Goal: Information Seeking & Learning: Learn about a topic

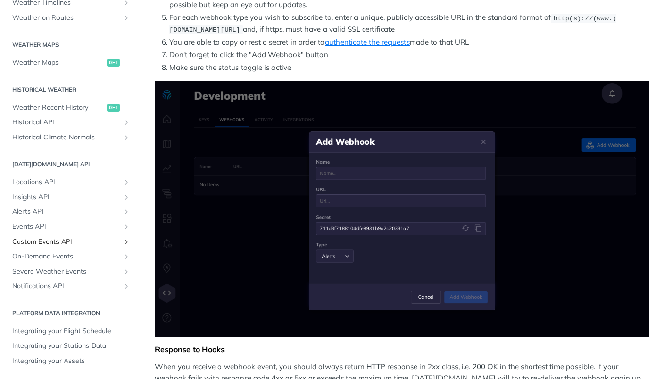
scroll to position [235, 0]
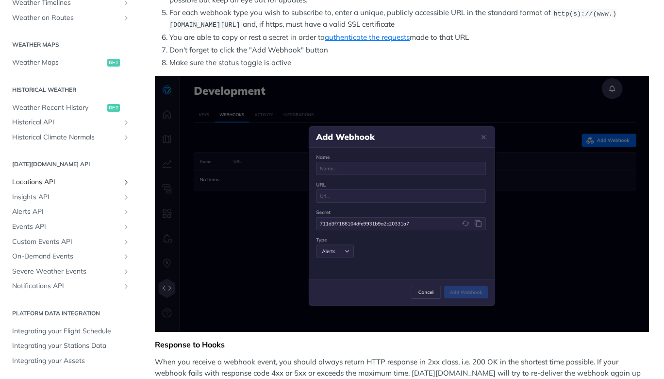
click at [44, 181] on span "Locations API" at bounding box center [66, 182] width 108 height 10
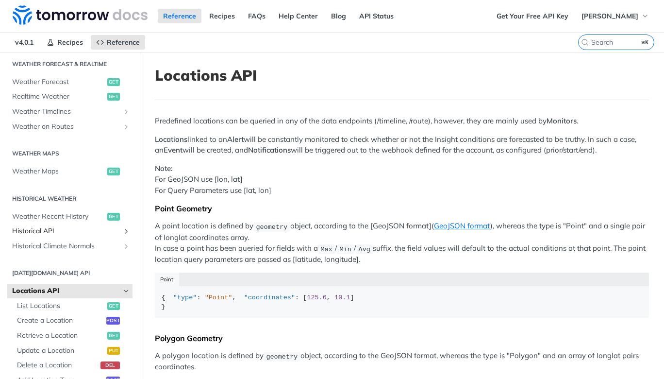
scroll to position [201, 0]
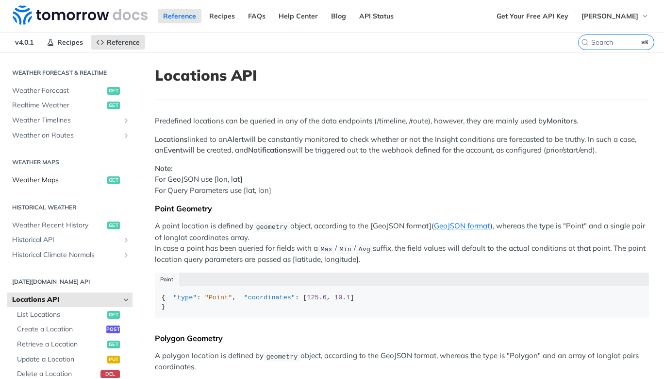
click at [40, 180] on span "Weather Maps" at bounding box center [58, 180] width 93 height 10
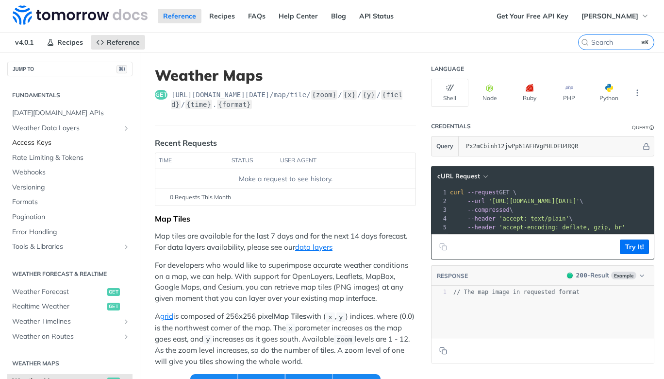
click at [39, 145] on span "Access Keys" at bounding box center [71, 143] width 118 height 10
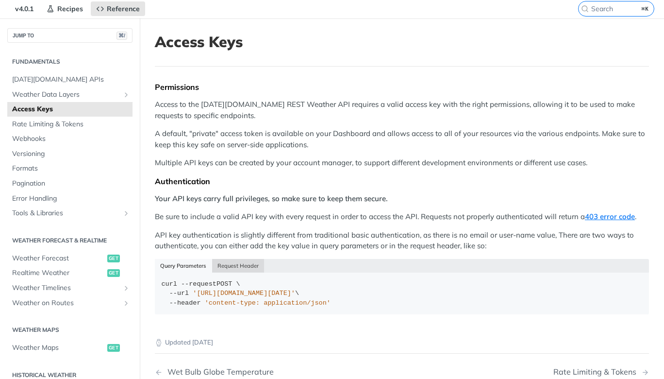
scroll to position [26, 0]
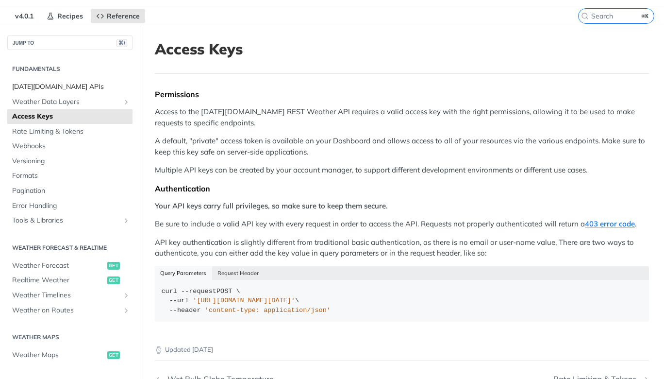
click at [49, 88] on span "[DATE][DOMAIN_NAME] APIs" at bounding box center [71, 87] width 118 height 10
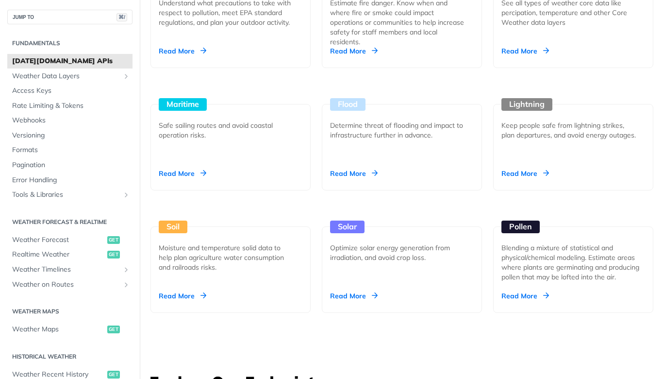
scroll to position [922, 0]
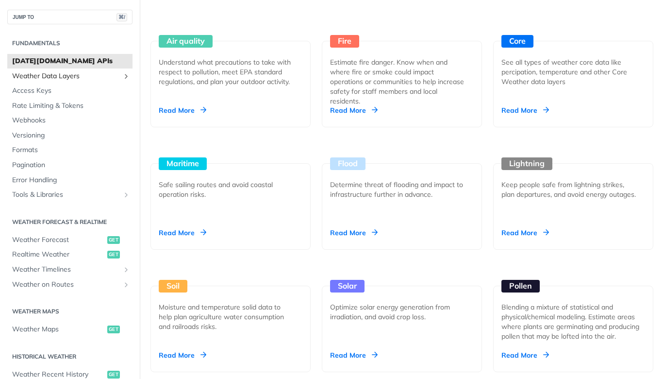
click at [59, 77] on span "Weather Data Layers" at bounding box center [66, 76] width 108 height 10
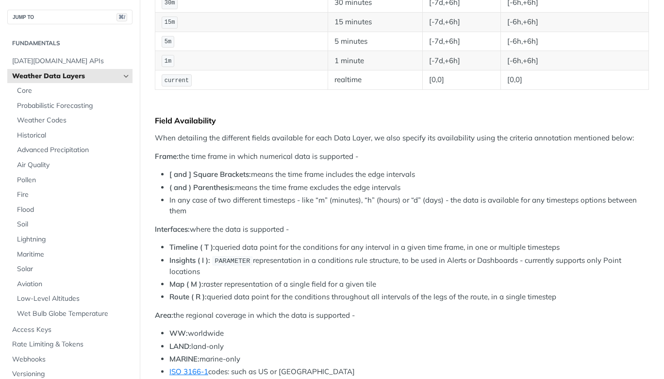
scroll to position [282, 0]
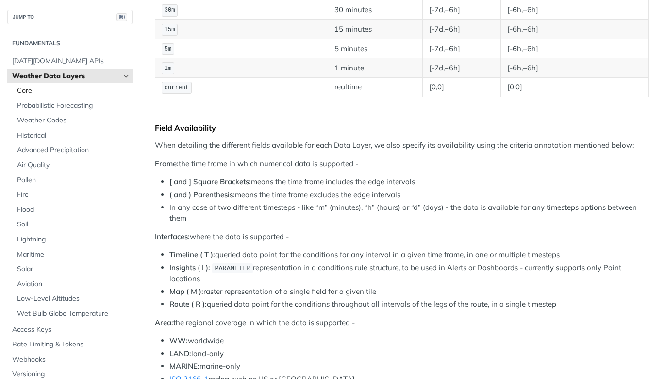
click at [23, 91] on span "Core" at bounding box center [73, 91] width 113 height 10
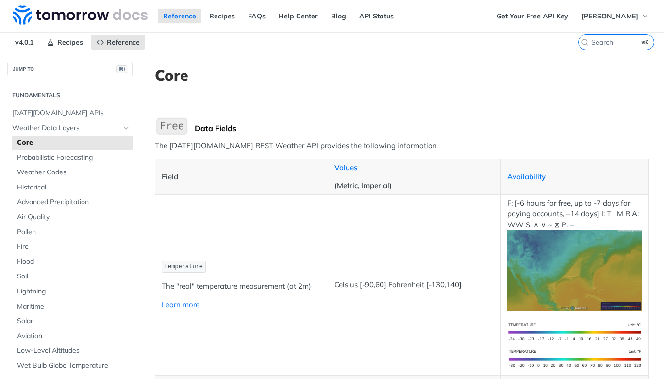
click at [176, 129] on img "Expand image" at bounding box center [172, 126] width 34 height 20
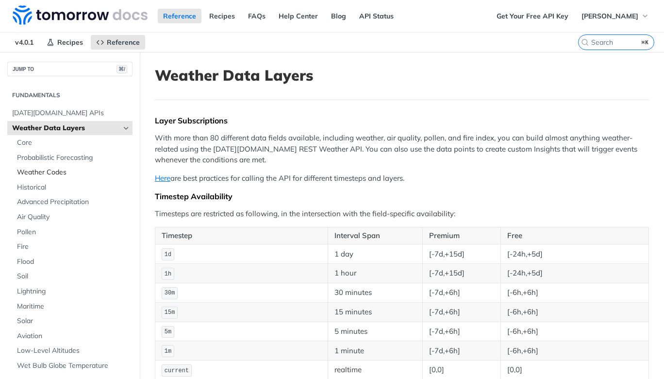
click at [57, 172] on span "Weather Codes" at bounding box center [73, 172] width 113 height 10
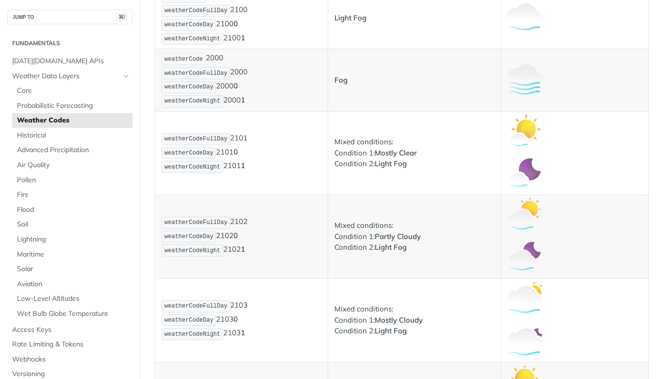
scroll to position [643, 0]
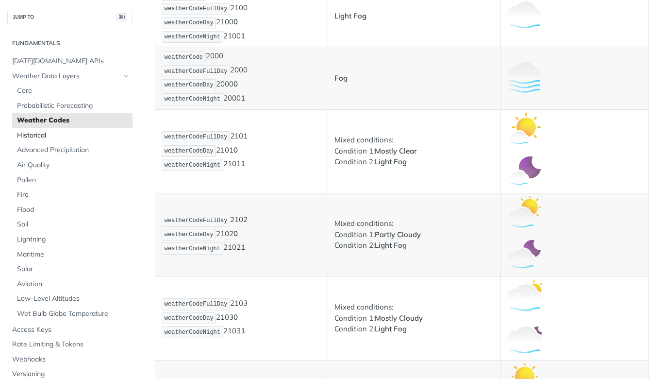
click at [38, 137] on span "Historical" at bounding box center [73, 136] width 113 height 10
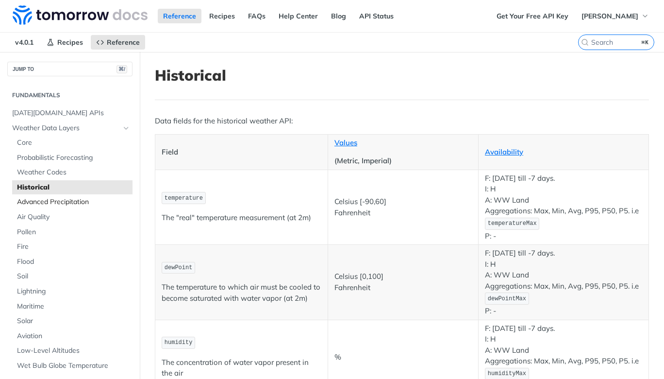
click at [35, 203] on span "Advanced Precipitation" at bounding box center [73, 202] width 113 height 10
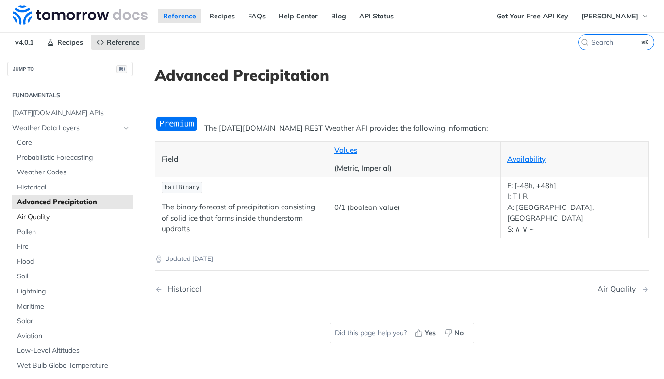
click at [38, 218] on span "Air Quality" at bounding box center [73, 217] width 113 height 10
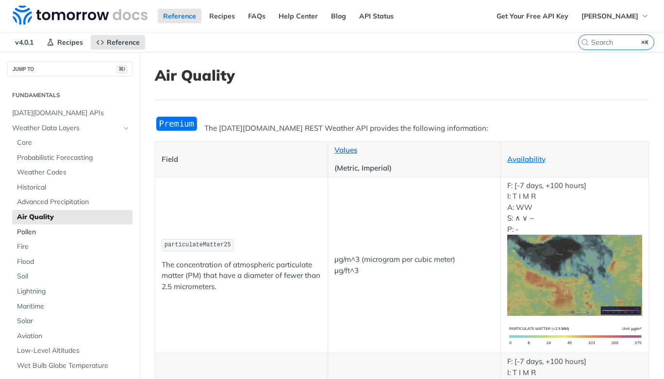
click at [30, 234] on span "Pollen" at bounding box center [73, 232] width 113 height 10
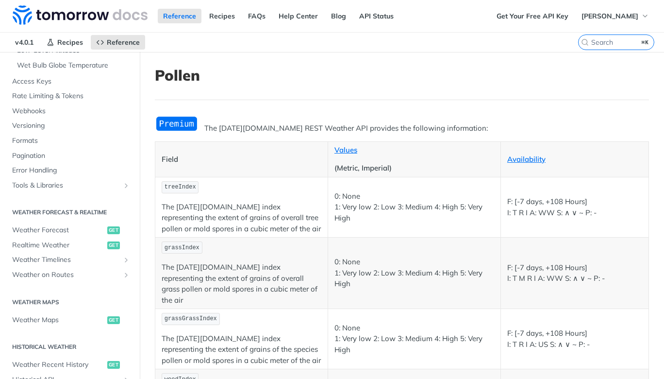
scroll to position [313, 0]
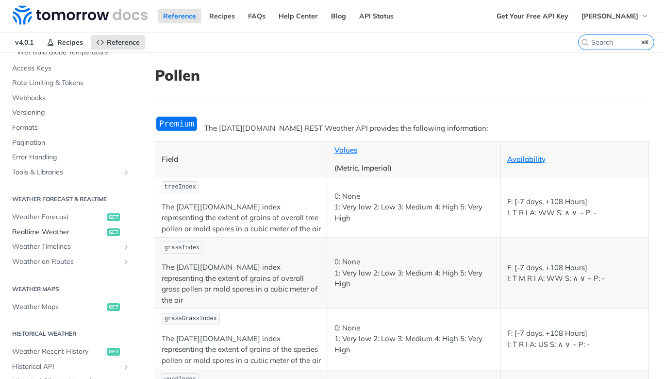
click at [54, 231] on span "Realtime Weather" at bounding box center [58, 232] width 93 height 10
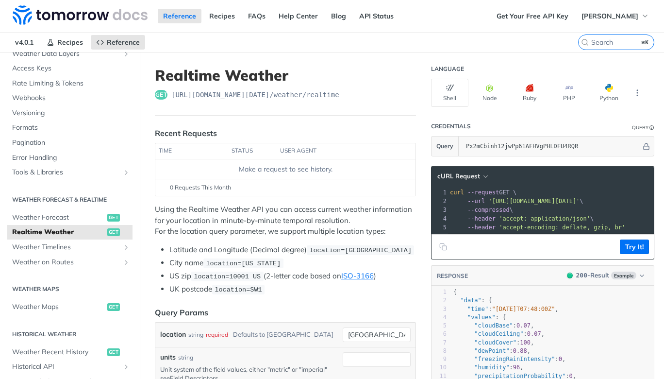
click at [330, 95] on span "https://api.tomorrow.io/v4 /weather/realtime" at bounding box center [255, 95] width 168 height 10
copy span "realtime"
click at [594, 330] on pre ""cloudCeiling" : 0.07 ," at bounding box center [575, 334] width 249 height 8
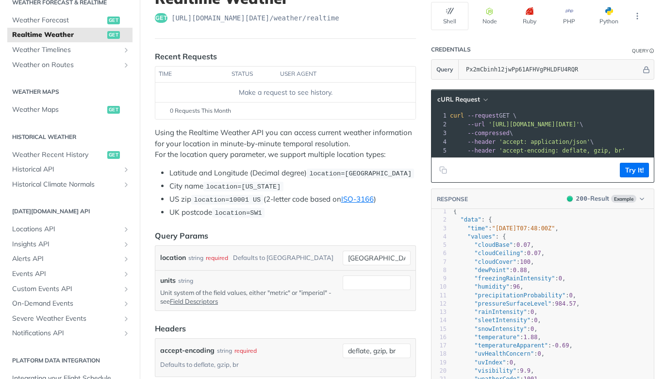
scroll to position [222, 0]
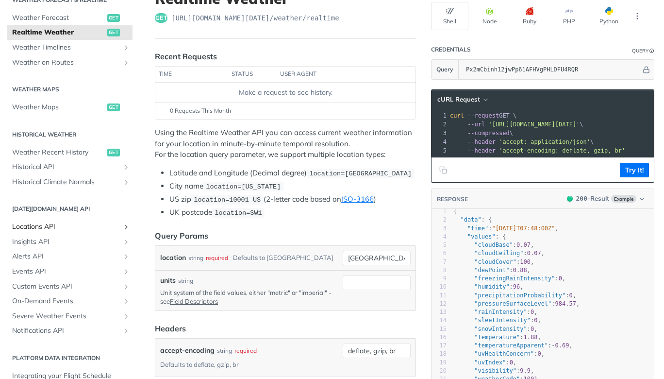
click at [51, 227] on span "Locations API" at bounding box center [66, 227] width 108 height 10
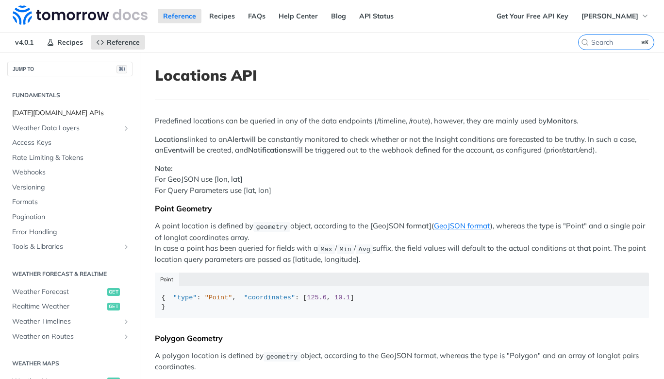
click at [41, 113] on span "[DATE][DOMAIN_NAME] APIs" at bounding box center [71, 113] width 118 height 10
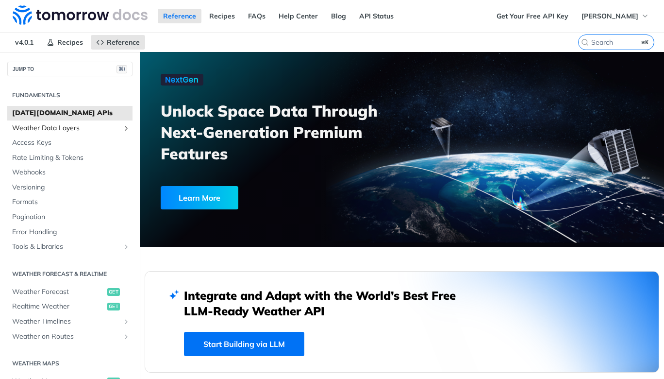
click at [55, 129] on span "Weather Data Layers" at bounding box center [66, 128] width 108 height 10
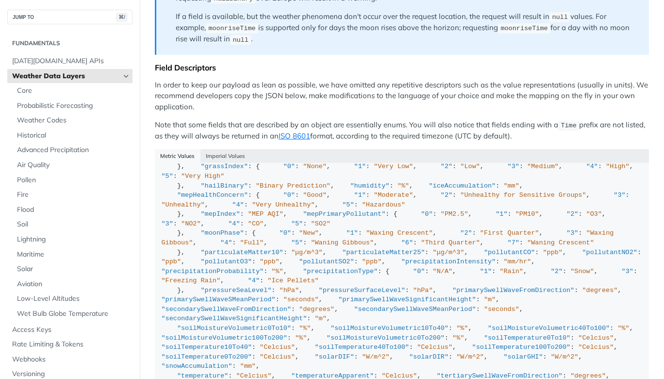
scroll to position [74, 0]
click at [26, 92] on span "Core" at bounding box center [73, 91] width 113 height 10
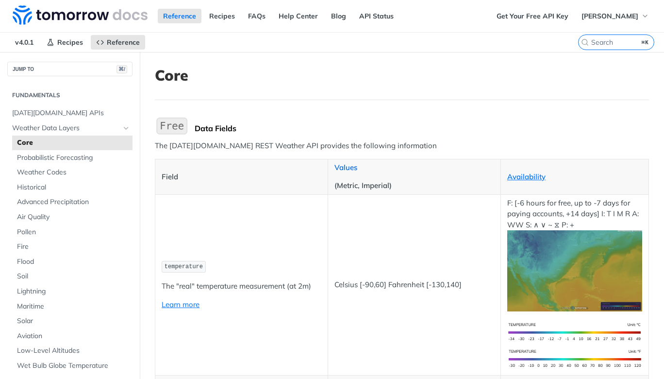
click at [347, 169] on link "Values" at bounding box center [345, 167] width 23 height 9
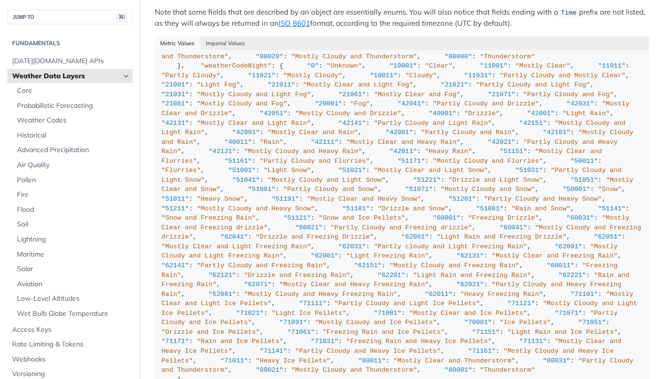
scroll to position [1034, 0]
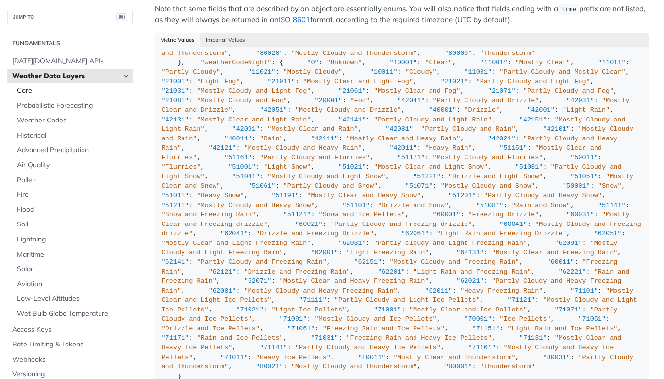
click at [27, 92] on span "Core" at bounding box center [73, 91] width 113 height 10
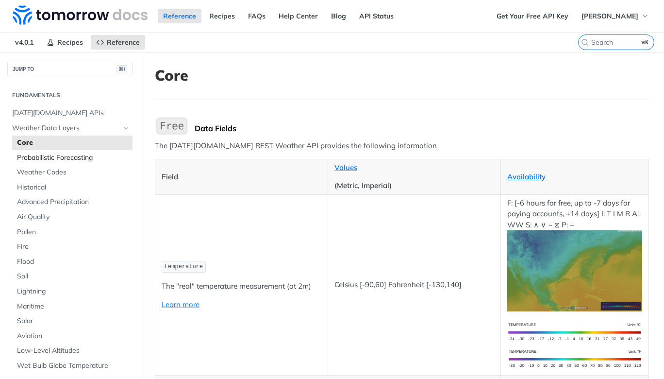
click at [32, 157] on span "Probabilistic Forecasting" at bounding box center [73, 158] width 113 height 10
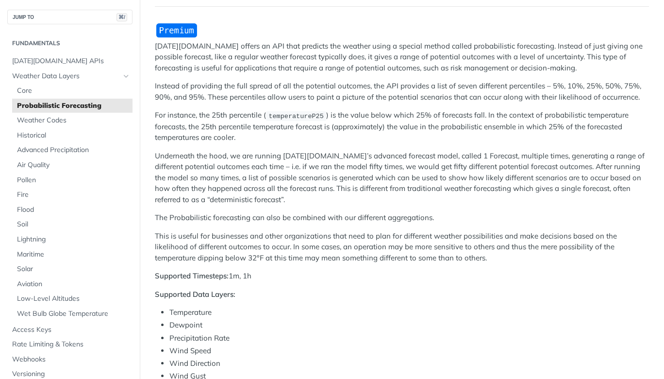
scroll to position [92, 0]
click at [52, 121] on span "Weather Codes" at bounding box center [73, 121] width 113 height 10
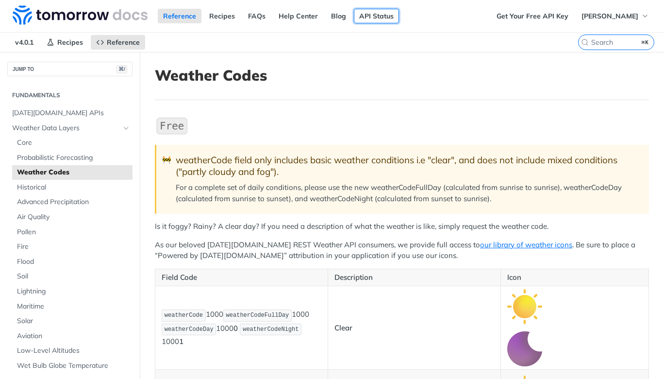
click at [373, 16] on link "API Status" at bounding box center [376, 16] width 45 height 15
